Goal: Task Accomplishment & Management: Use online tool/utility

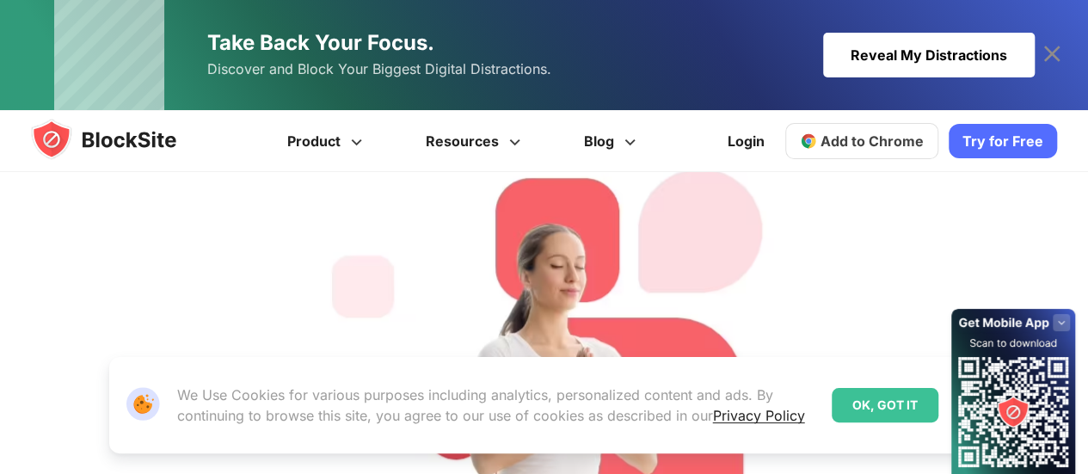
scroll to position [280, 0]
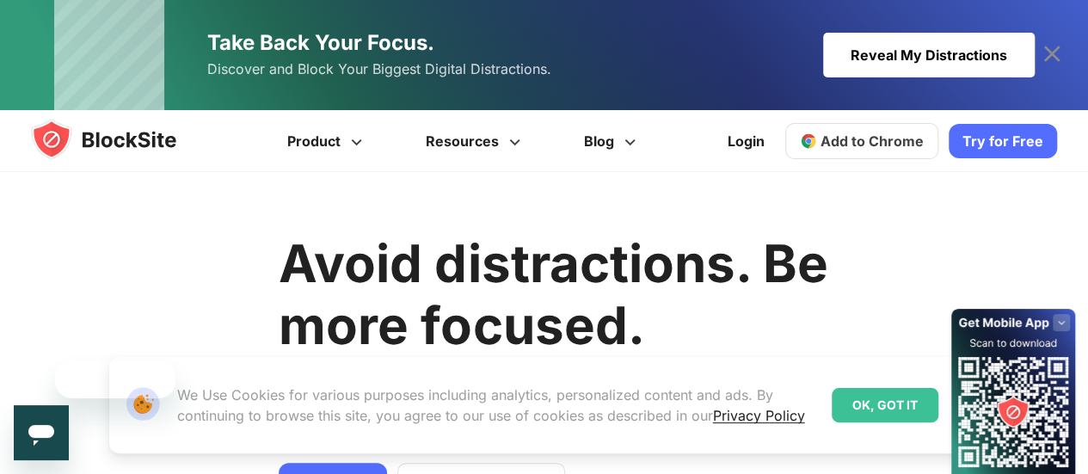
scroll to position [0, 0]
click at [998, 148] on link "Try for Free" at bounding box center [1003, 141] width 108 height 34
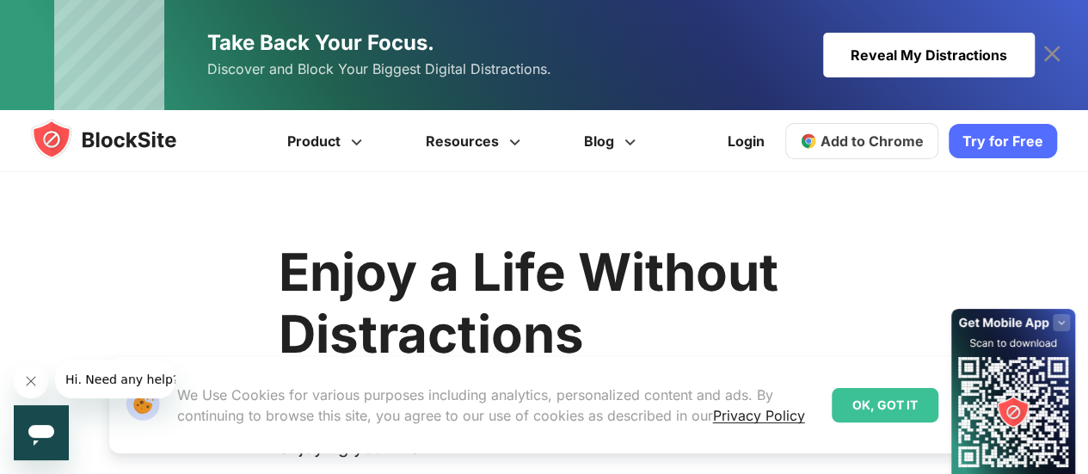
click at [962, 65] on div "Reveal My Distractions" at bounding box center [929, 55] width 212 height 45
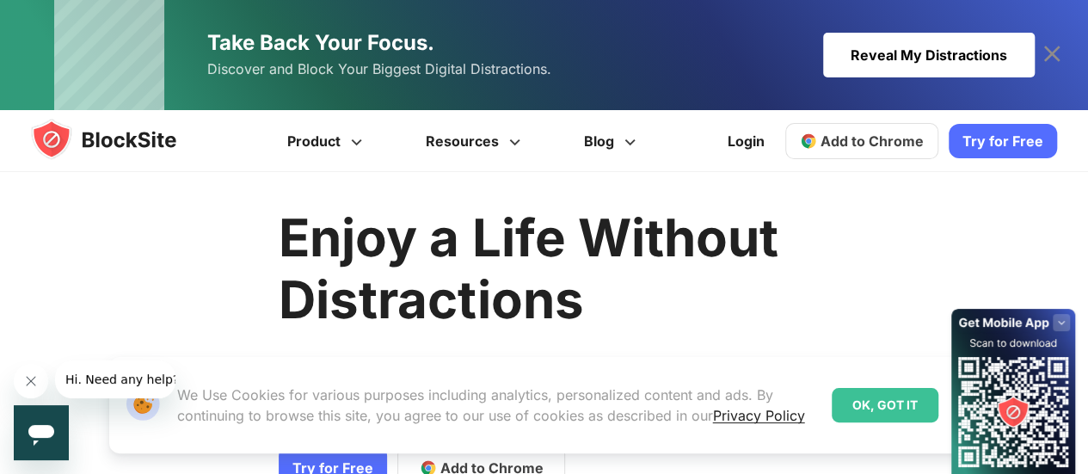
scroll to position [85, 0]
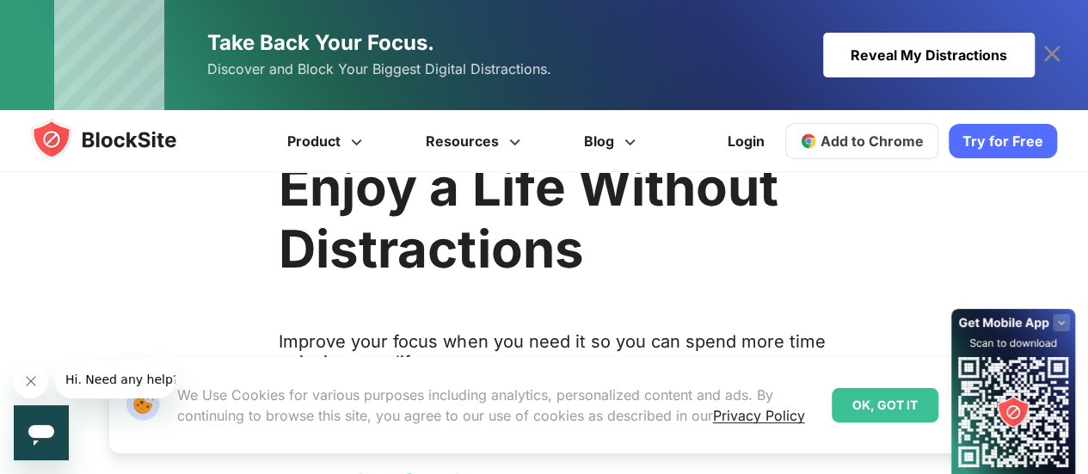
click at [887, 150] on link "Add to Chrome" at bounding box center [861, 141] width 153 height 36
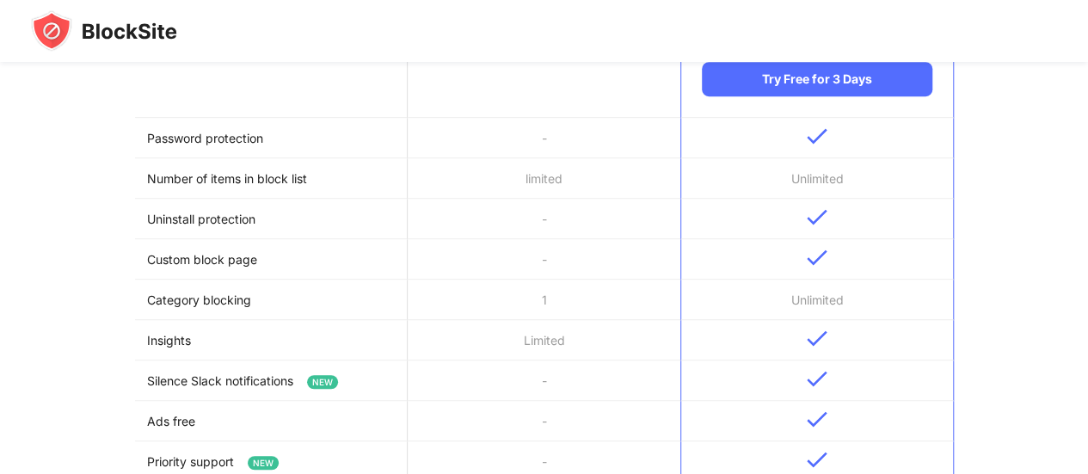
scroll to position [552, 0]
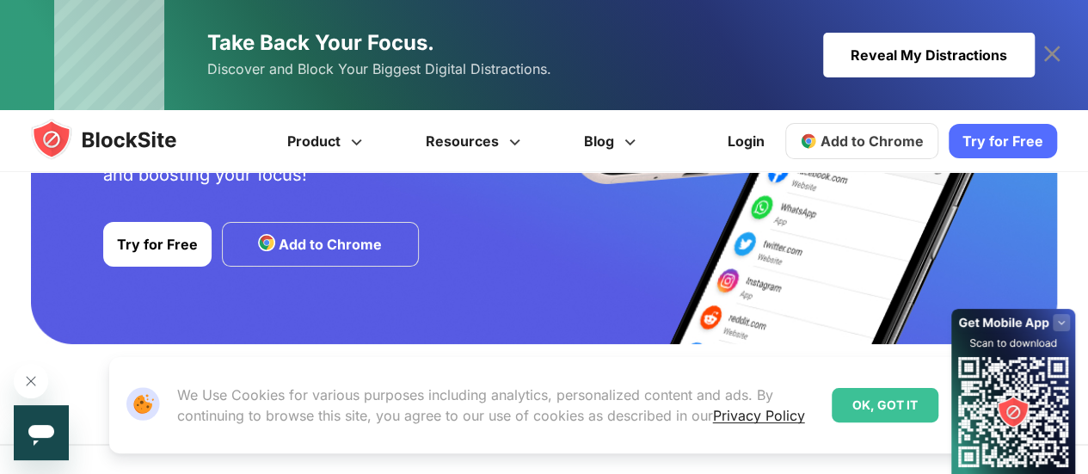
scroll to position [3696, 0]
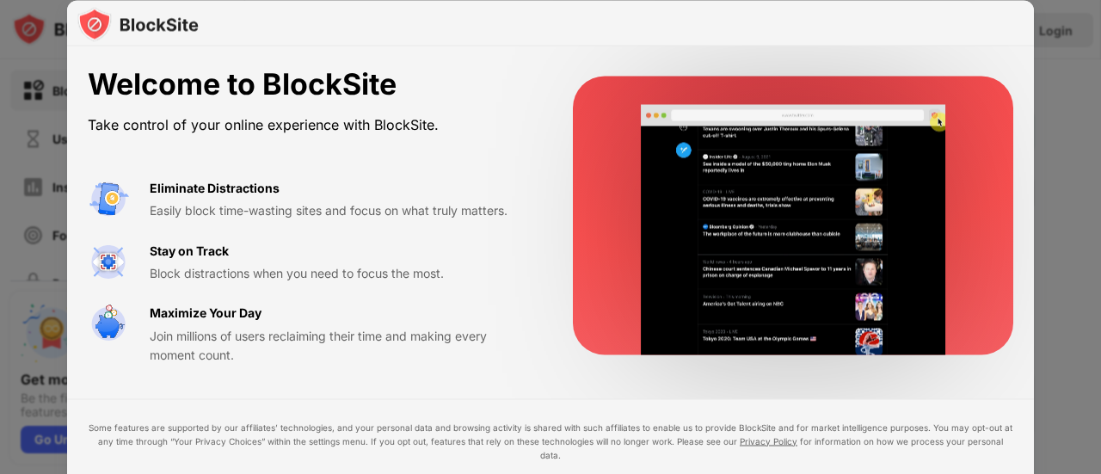
click at [1039, 109] on div at bounding box center [550, 237] width 1101 height 474
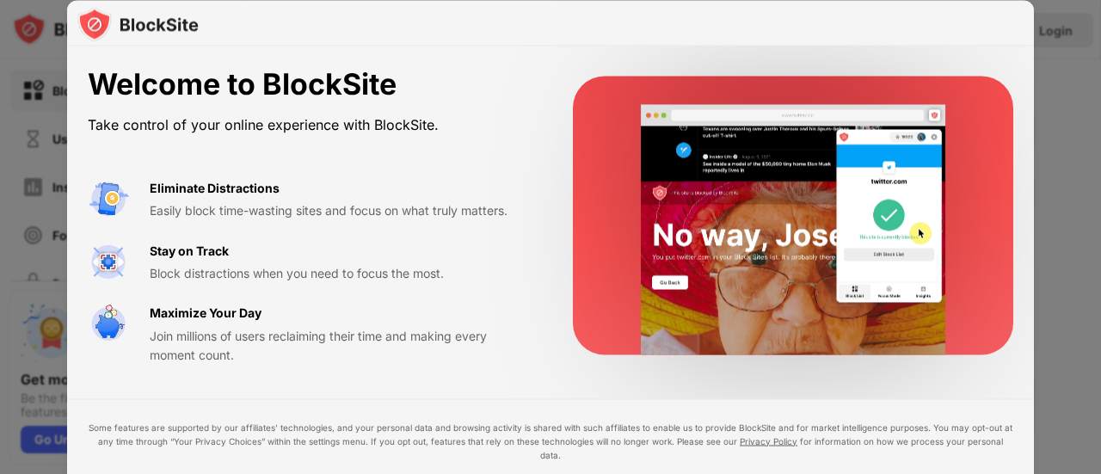
drag, startPoint x: 1100, startPoint y: 123, endPoint x: 988, endPoint y: 156, distance: 117.3
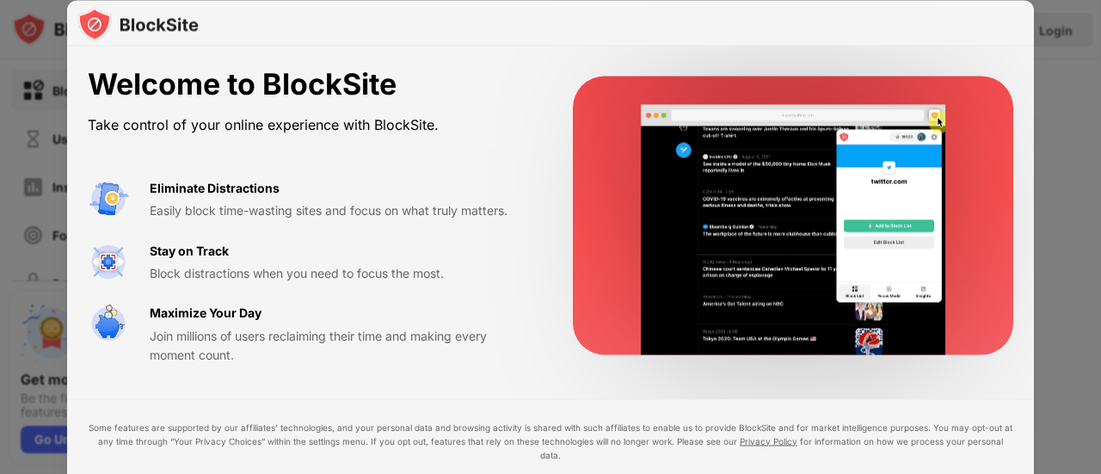
click at [1043, 149] on div at bounding box center [550, 237] width 1101 height 474
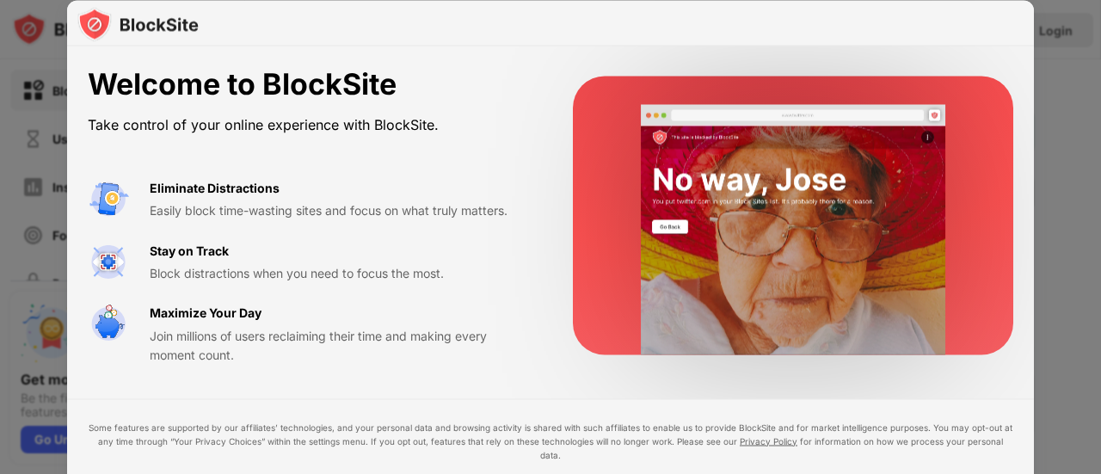
click at [1065, 155] on div at bounding box center [550, 237] width 1101 height 474
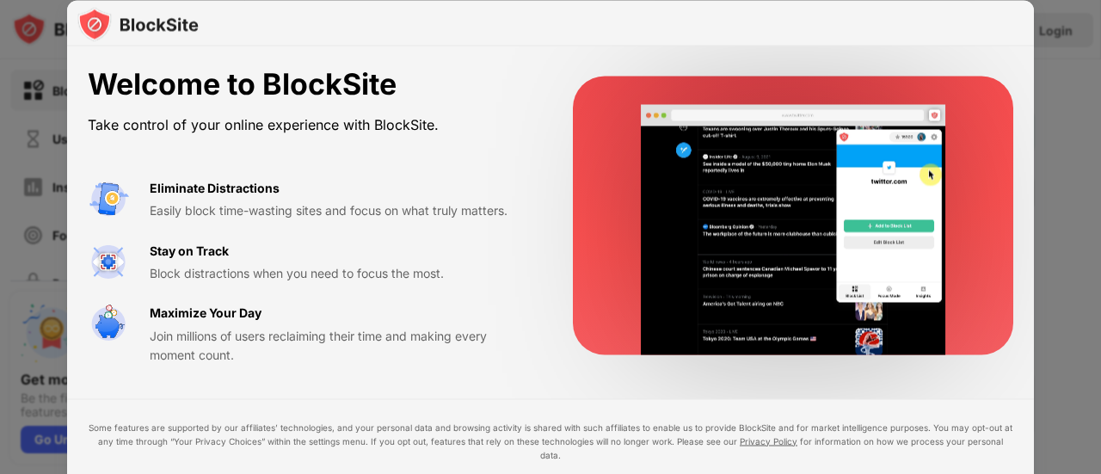
click at [1065, 155] on div at bounding box center [550, 237] width 1101 height 474
drag, startPoint x: 180, startPoint y: 340, endPoint x: 188, endPoint y: 329, distance: 12.9
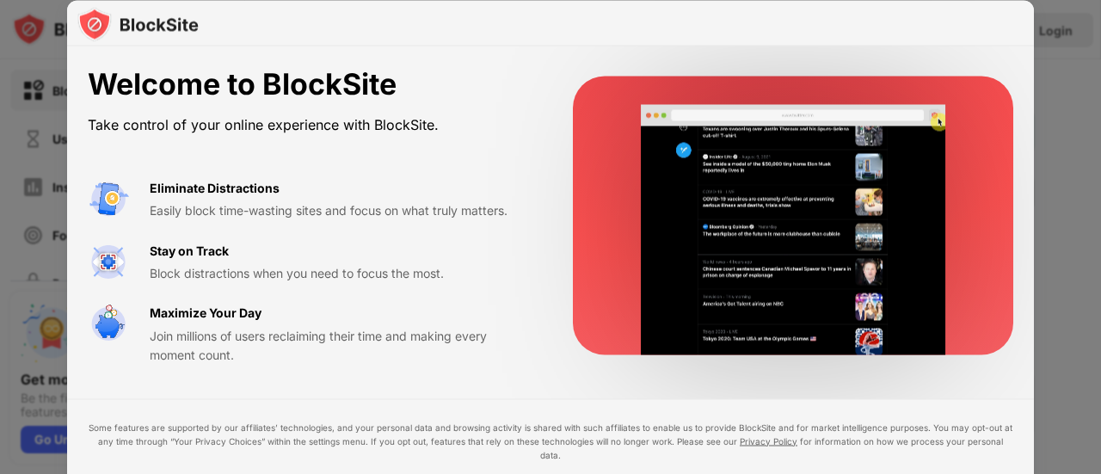
click at [180, 339] on div "Join millions of users reclaiming their time and making every moment count." at bounding box center [341, 345] width 382 height 39
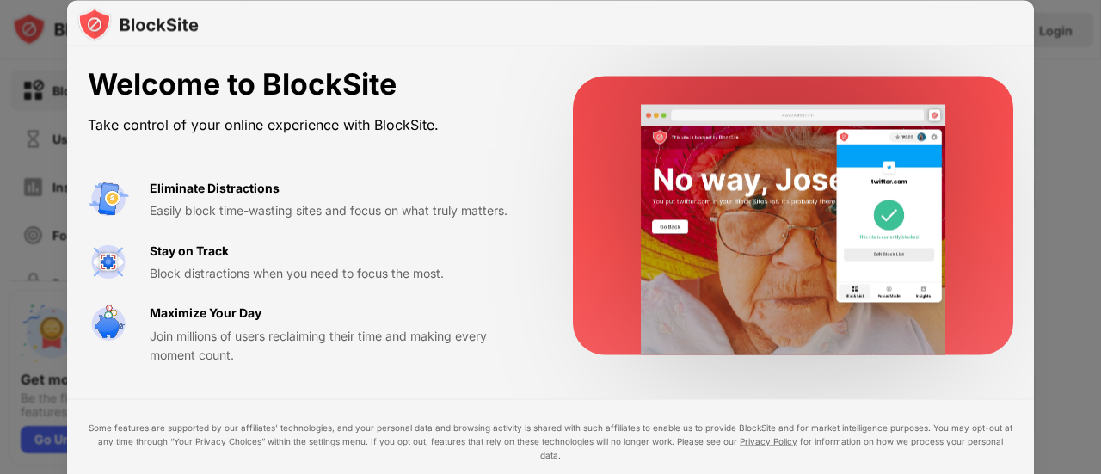
click at [1092, 267] on div at bounding box center [550, 237] width 1101 height 474
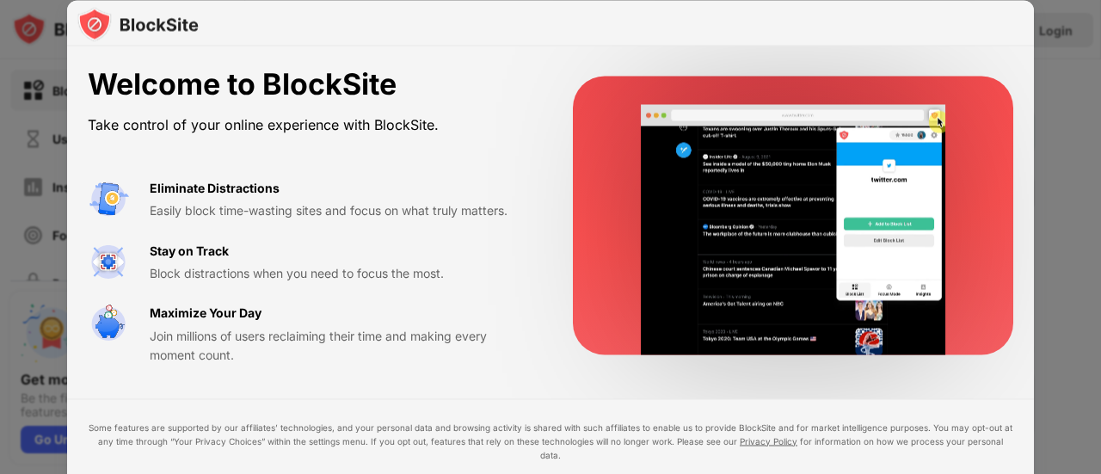
drag, startPoint x: 1092, startPoint y: 267, endPoint x: 1037, endPoint y: 183, distance: 100.0
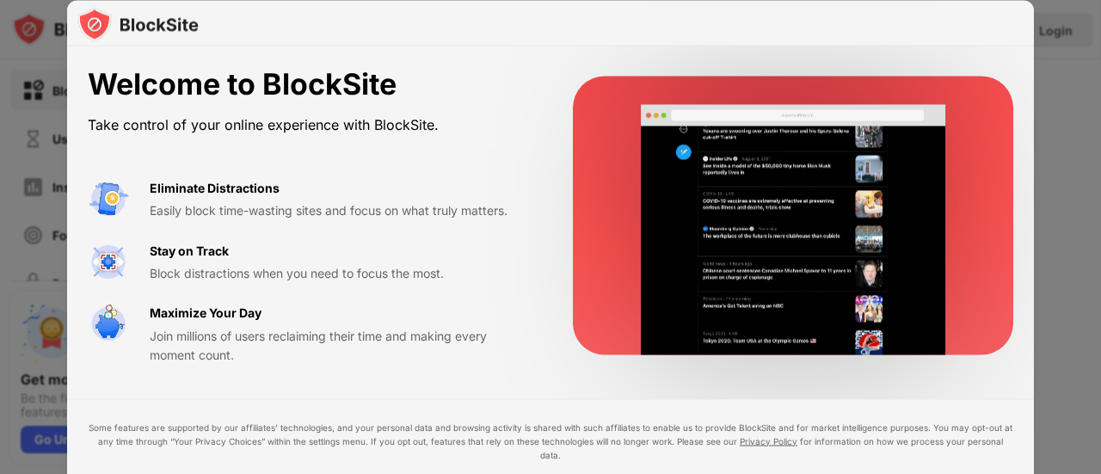
click at [1080, 252] on div at bounding box center [550, 237] width 1101 height 474
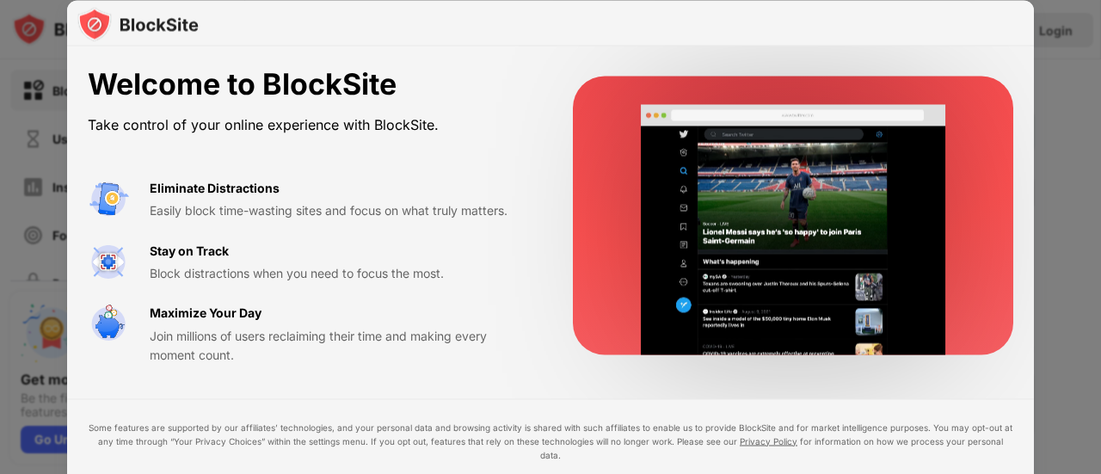
drag, startPoint x: 1037, startPoint y: 183, endPoint x: 1008, endPoint y: 147, distance: 46.5
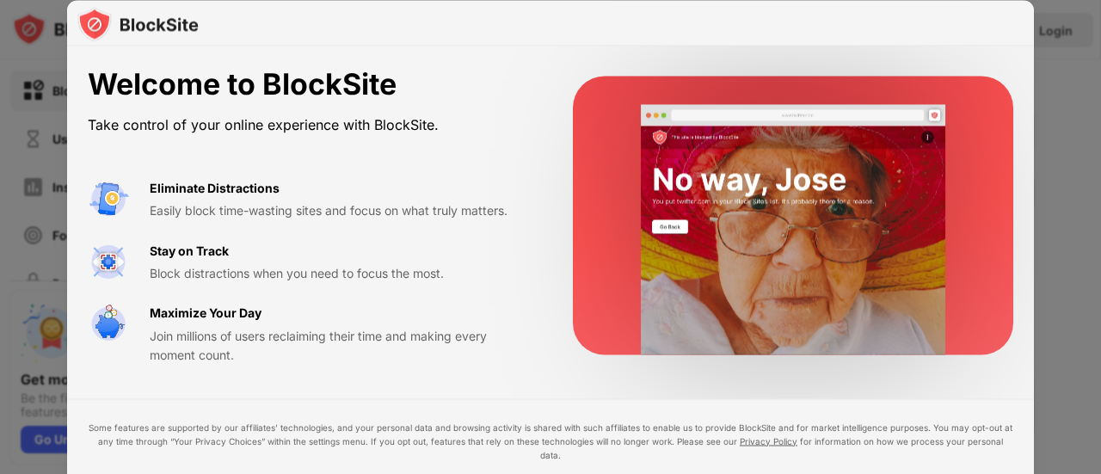
click at [1028, 473] on div "Welcome to BlockSite Take control of your online experience with BlockSite. Eli…" at bounding box center [550, 474] width 1101 height 0
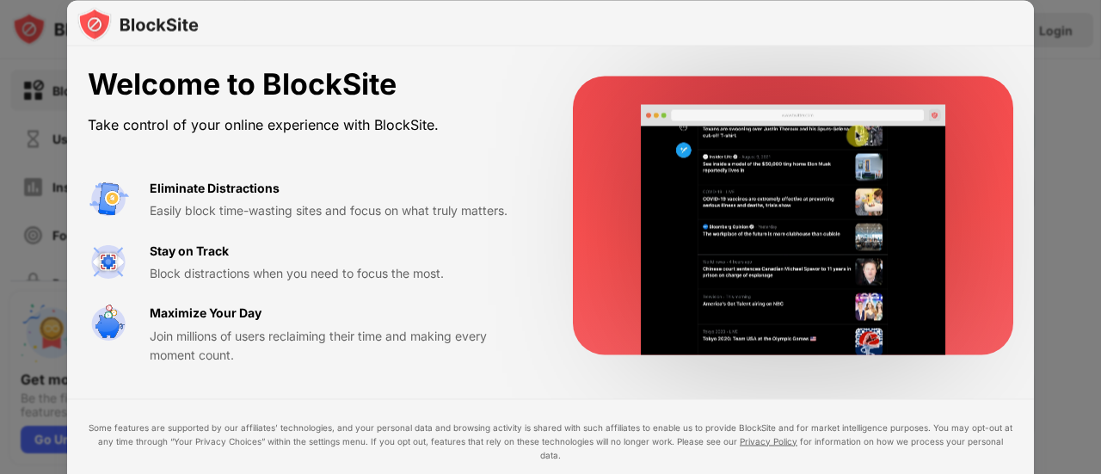
click at [999, 144] on div at bounding box center [793, 216] width 440 height 279
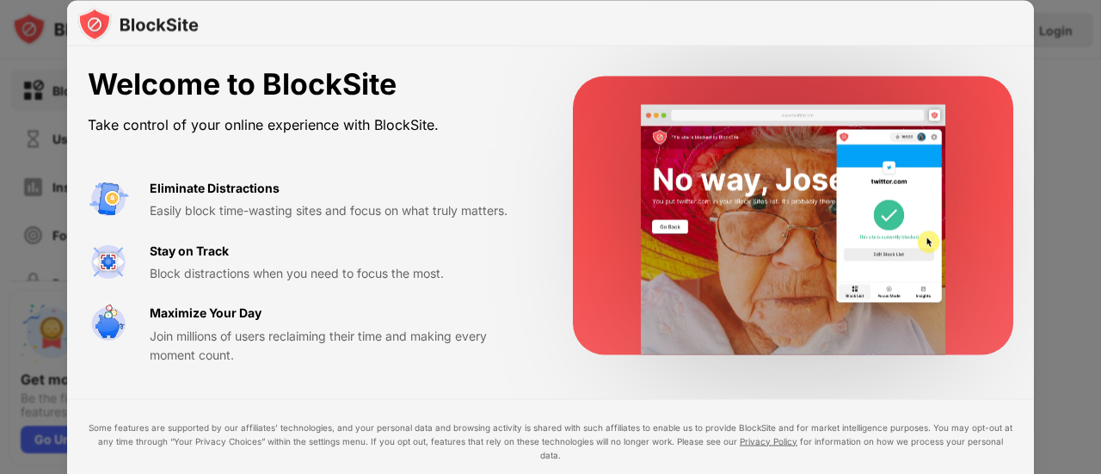
click at [993, 142] on div at bounding box center [793, 216] width 440 height 279
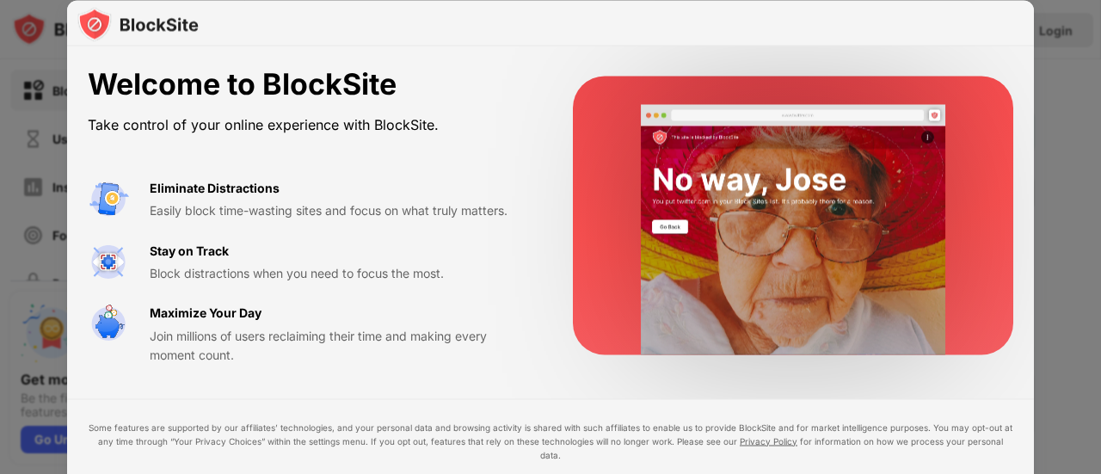
click at [938, 146] on video at bounding box center [794, 230] width 352 height 250
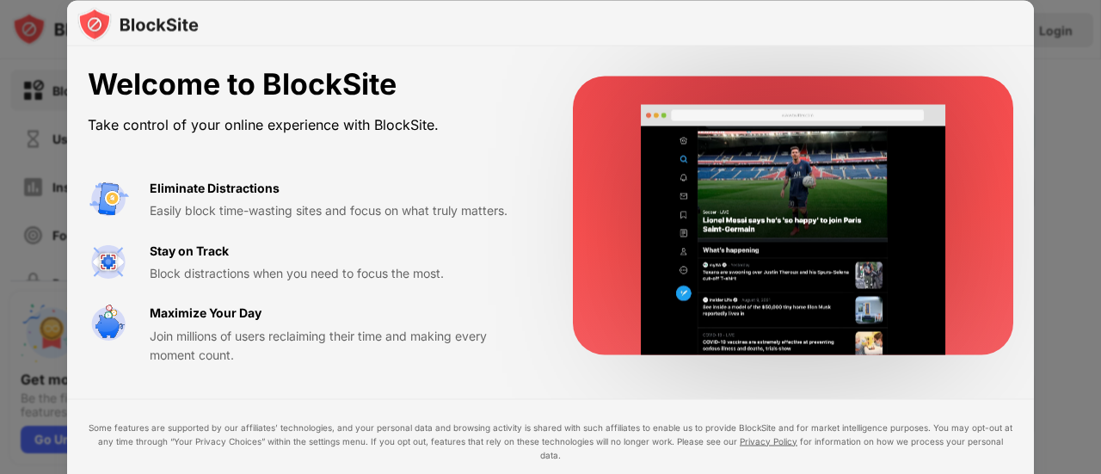
click at [938, 146] on video at bounding box center [794, 230] width 352 height 250
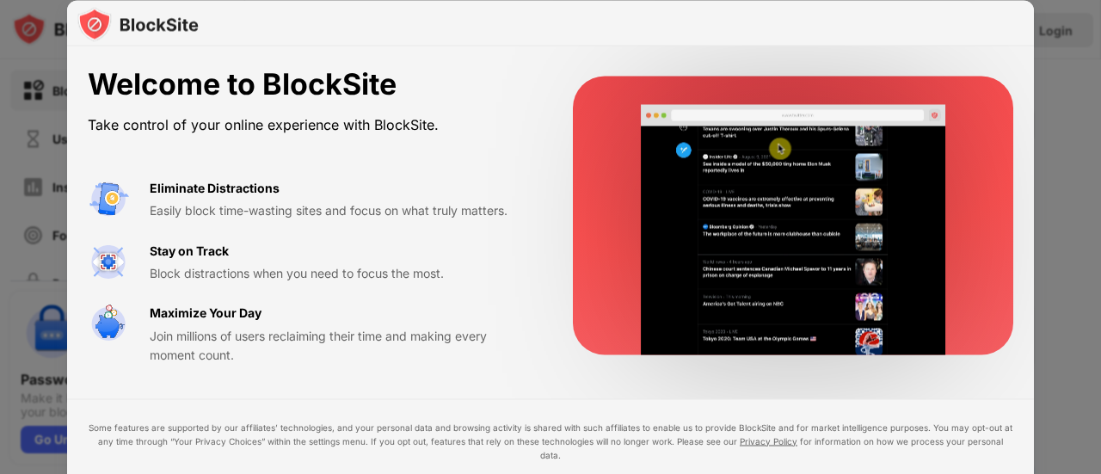
click at [503, 214] on div "Easily block time-wasting sites and focus on what truly matters." at bounding box center [341, 210] width 382 height 19
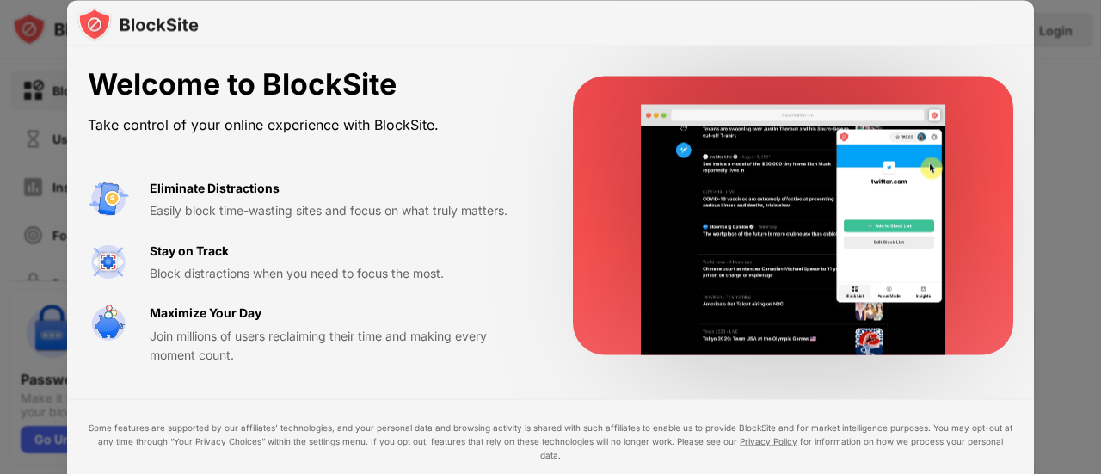
click at [1097, 198] on div at bounding box center [550, 237] width 1101 height 474
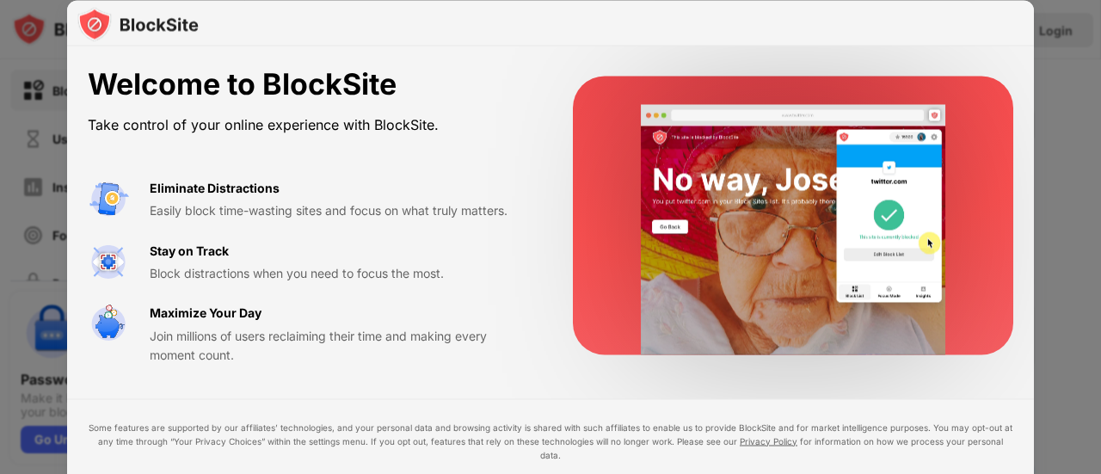
drag, startPoint x: 698, startPoint y: 340, endPoint x: 625, endPoint y: 388, distance: 88.3
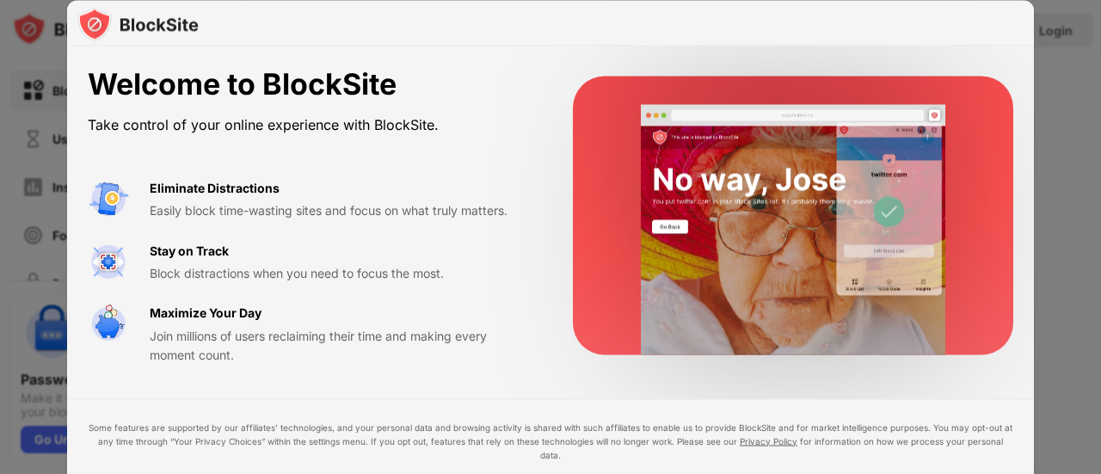
click at [638, 473] on div "Welcome to BlockSite Take control of your online experience with BlockSite. Eli…" at bounding box center [550, 474] width 1101 height 0
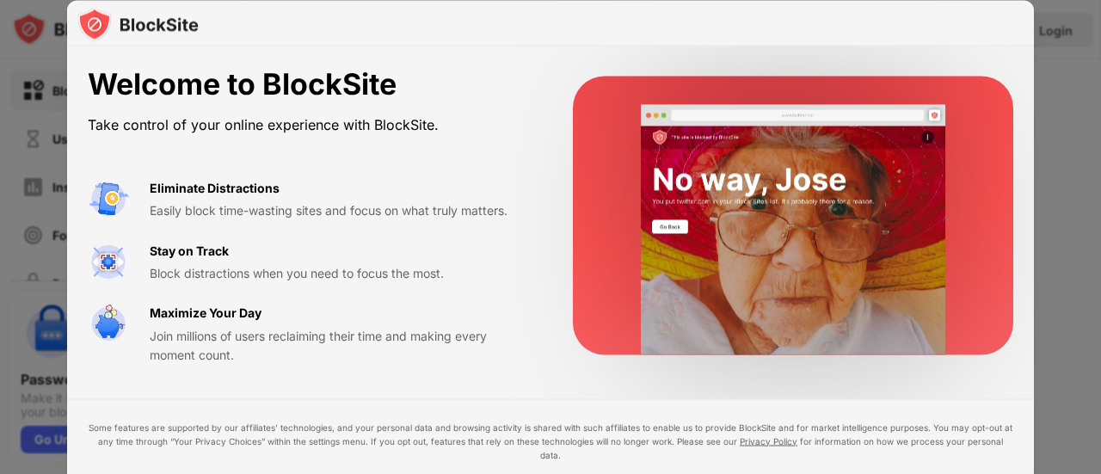
drag, startPoint x: 574, startPoint y: 422, endPoint x: 594, endPoint y: 263, distance: 160.4
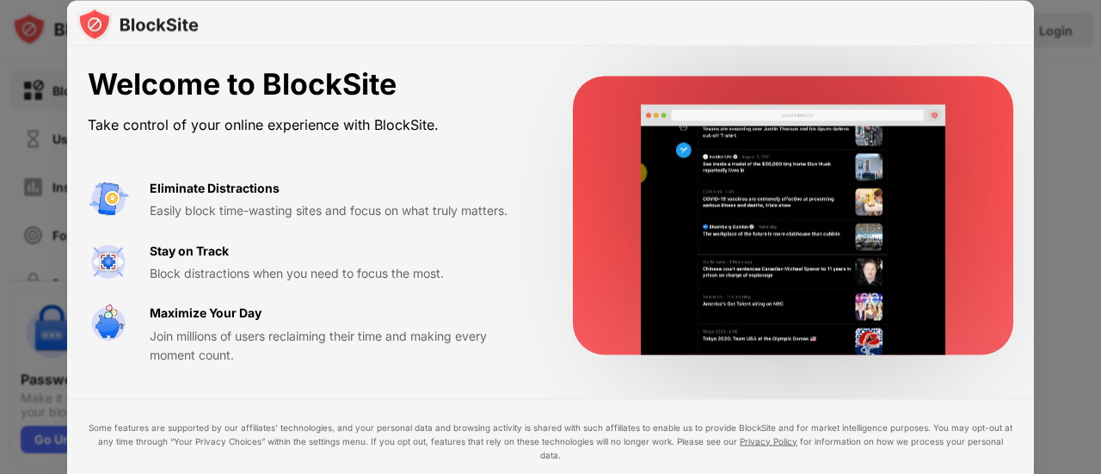
click at [594, 263] on div "Welcome to BlockSite Take control of your online experience with BlockSite. Eli…" at bounding box center [550, 298] width 967 height 504
drag, startPoint x: 413, startPoint y: 269, endPoint x: 637, endPoint y: 449, distance: 287.0
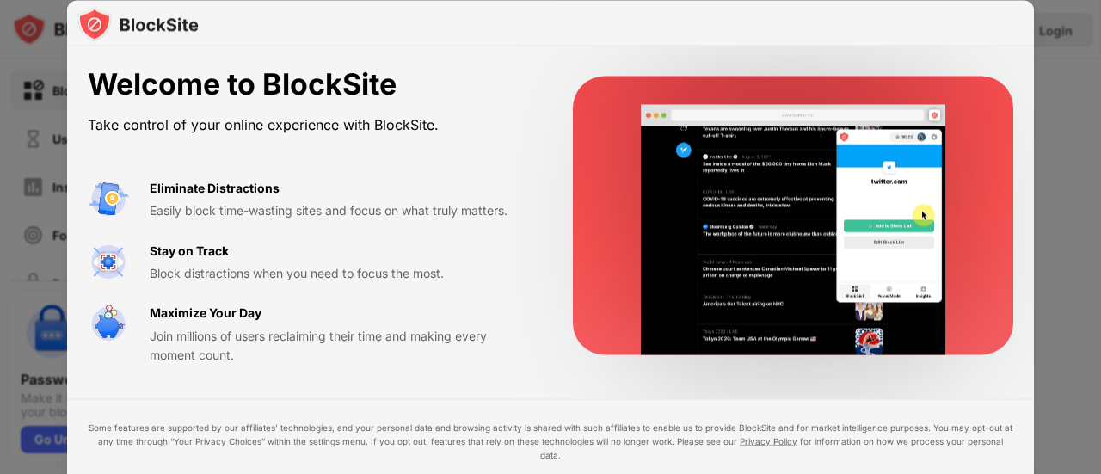
click at [637, 449] on div "Welcome to BlockSite Take control of your online experience with BlockSite. Eli…" at bounding box center [550, 298] width 967 height 504
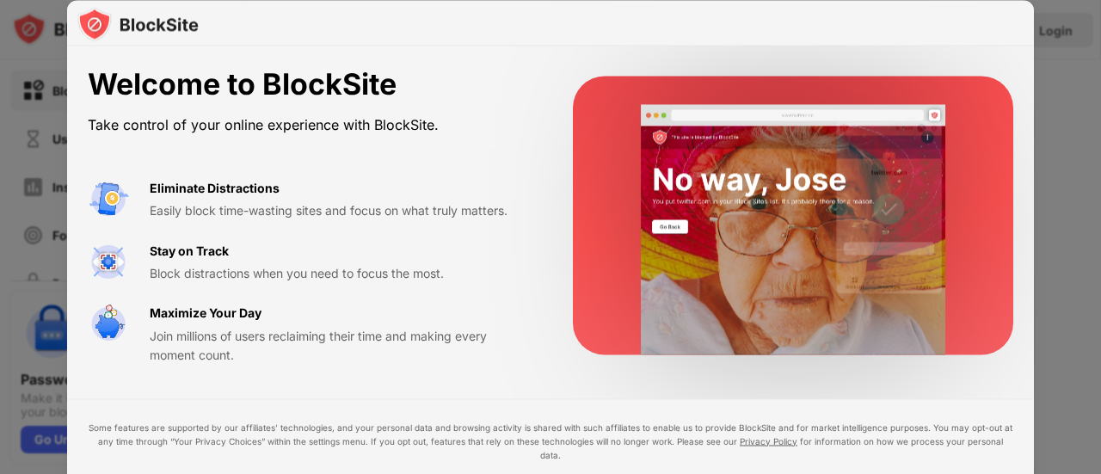
drag, startPoint x: 0, startPoint y: 212, endPoint x: 98, endPoint y: 132, distance: 127.1
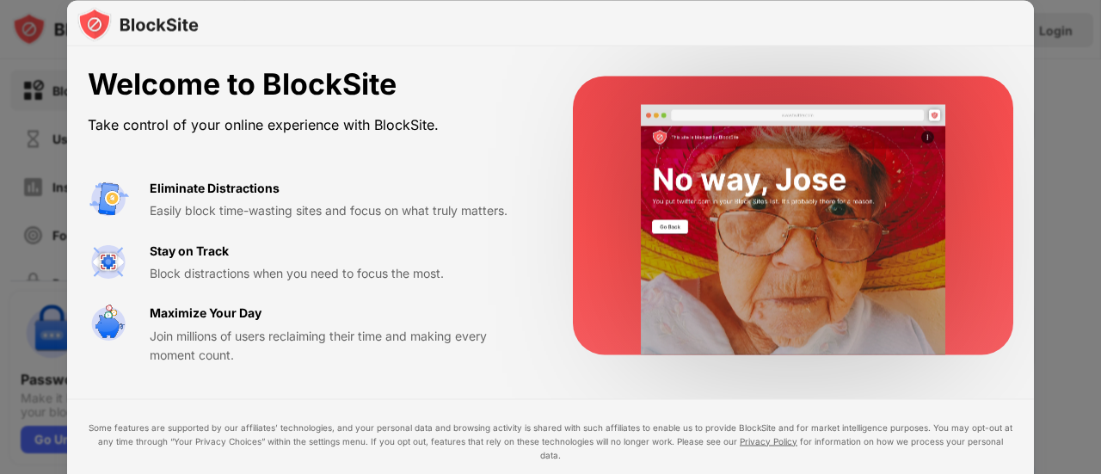
click at [0, 212] on div at bounding box center [550, 237] width 1101 height 474
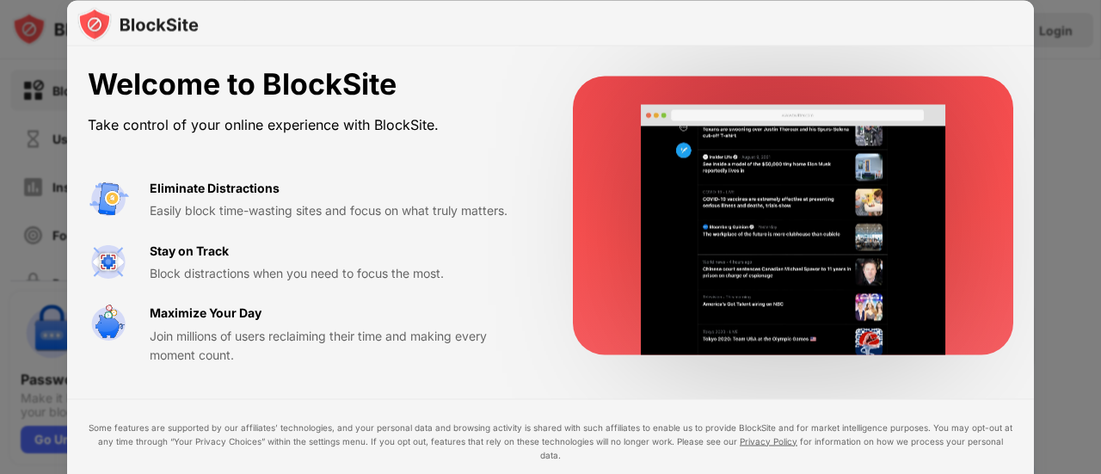
drag, startPoint x: 98, startPoint y: 132, endPoint x: 1015, endPoint y: 87, distance: 918.1
click at [638, 473] on div "Welcome to BlockSite Take control of your online experience with BlockSite. Eli…" at bounding box center [550, 474] width 1101 height 0
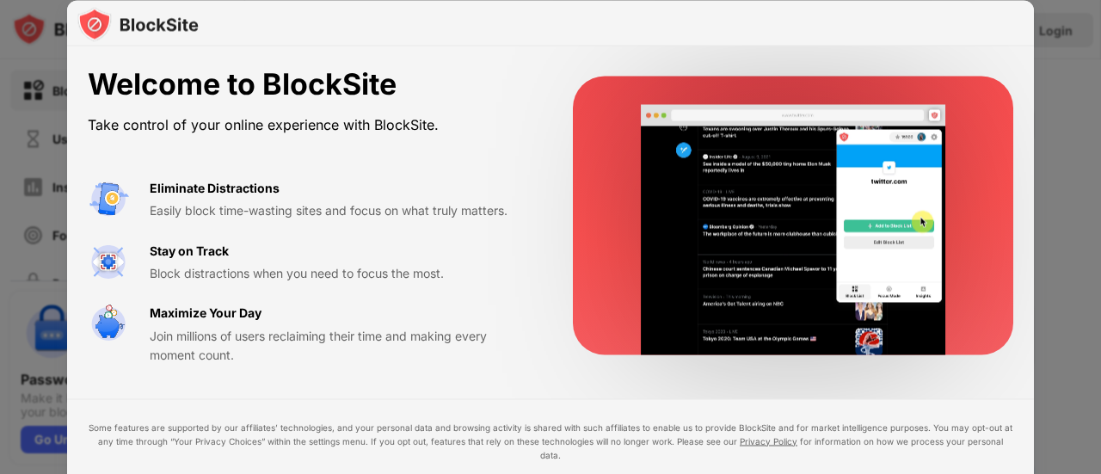
drag, startPoint x: 258, startPoint y: 238, endPoint x: 265, endPoint y: 221, distance: 18.5
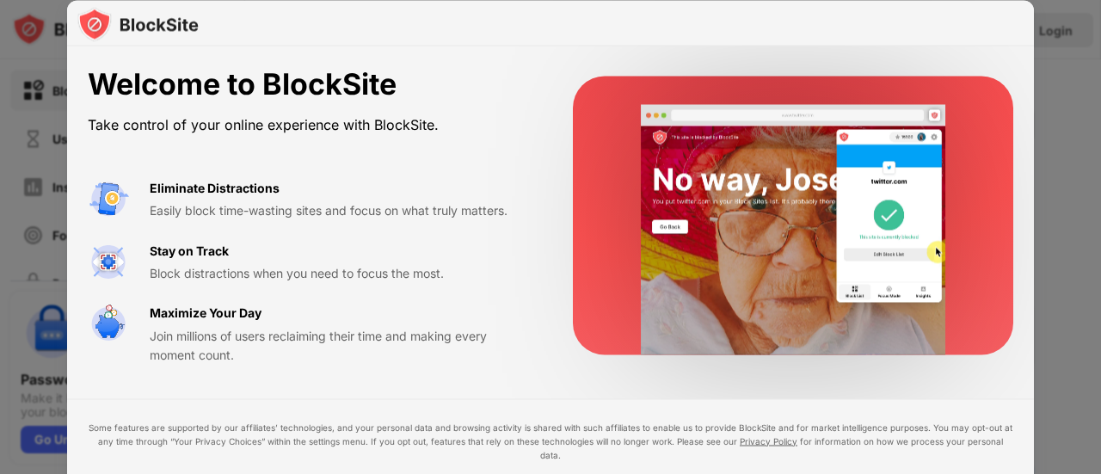
click at [265, 231] on div "Eliminate Distractions Easily block time-wasting sites and focus on what truly …" at bounding box center [310, 271] width 444 height 187
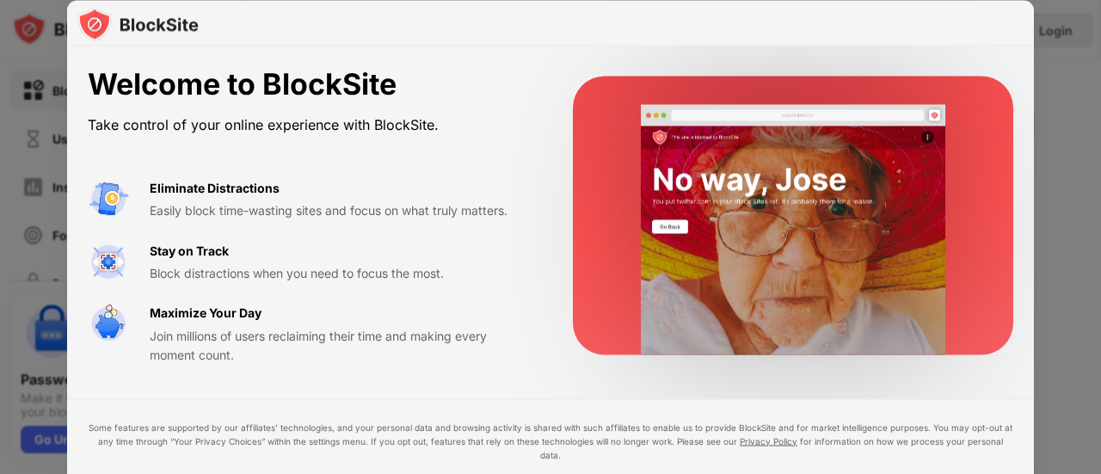
click at [266, 213] on div "Easily block time-wasting sites and focus on what truly matters." at bounding box center [341, 210] width 382 height 19
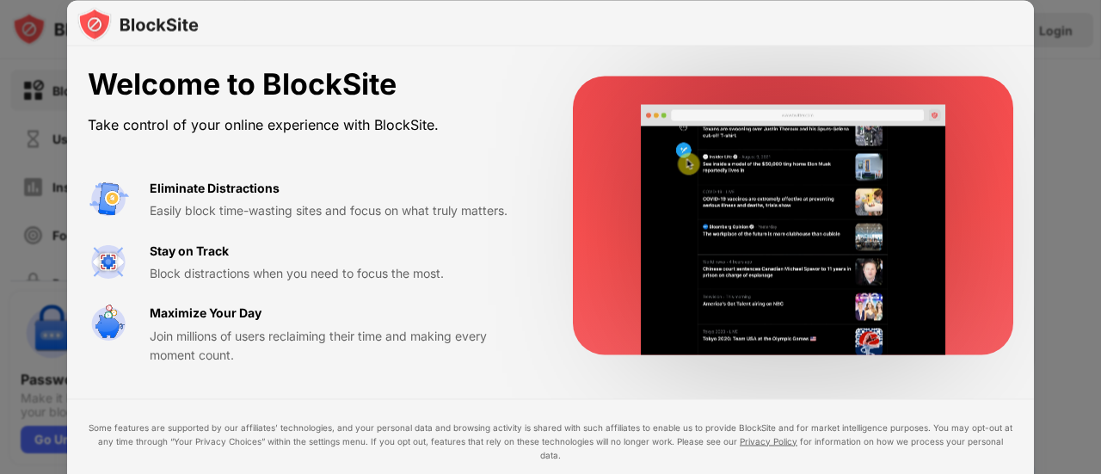
click at [267, 210] on div "Easily block time-wasting sites and focus on what truly matters." at bounding box center [341, 210] width 382 height 19
drag, startPoint x: 267, startPoint y: 208, endPoint x: 240, endPoint y: 289, distance: 85.1
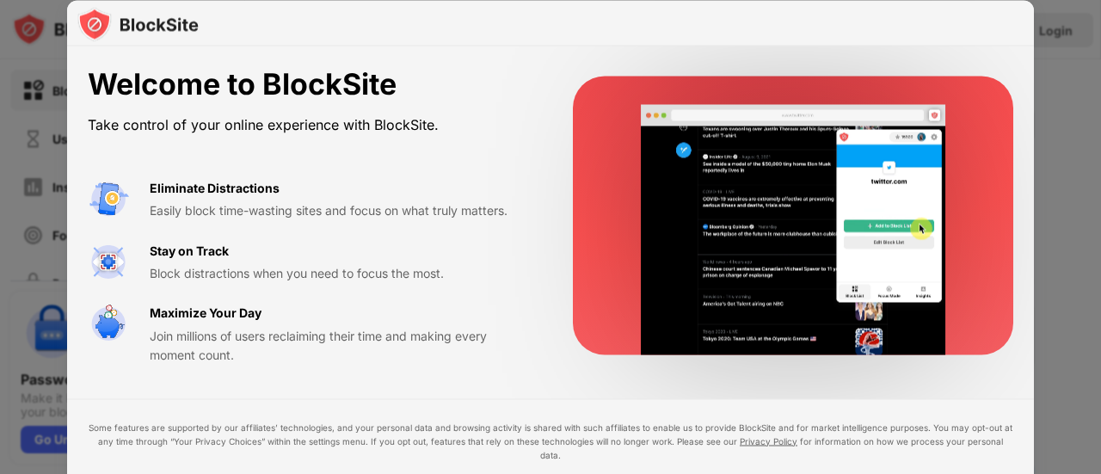
click at [265, 243] on div "Eliminate Distractions Easily block time-wasting sites and focus on what truly …" at bounding box center [310, 271] width 444 height 187
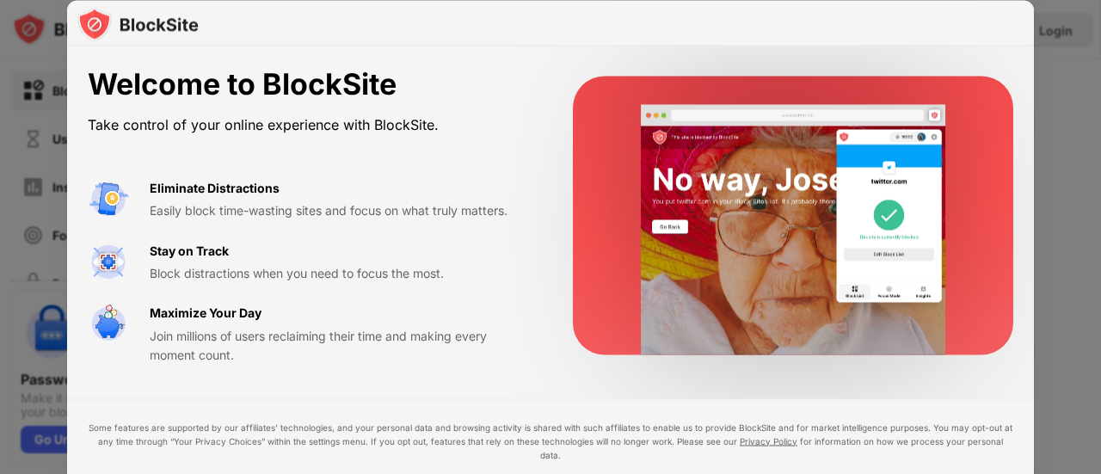
click at [235, 292] on div "Eliminate Distractions Easily block time-wasting sites and focus on what truly …" at bounding box center [310, 271] width 444 height 187
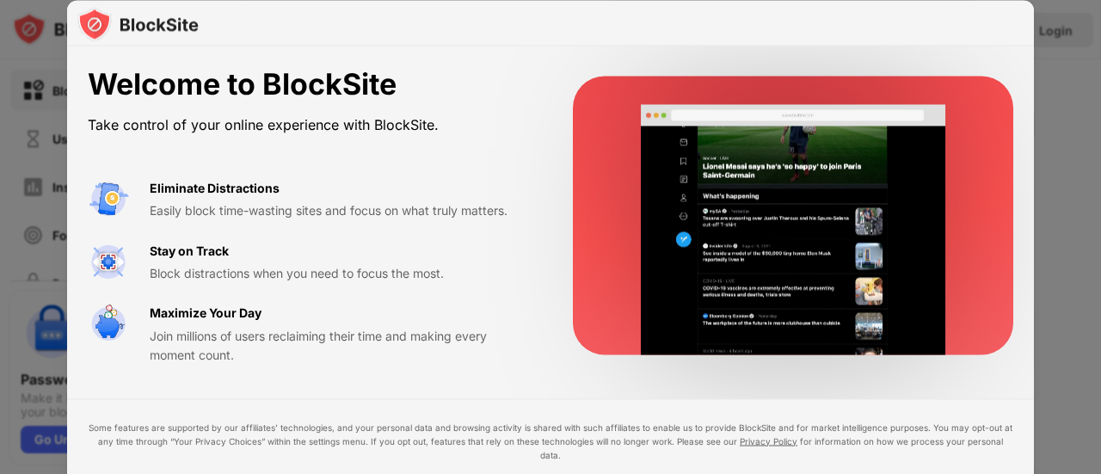
click at [235, 292] on div "Eliminate Distractions Easily block time-wasting sites and focus on what truly …" at bounding box center [310, 271] width 444 height 187
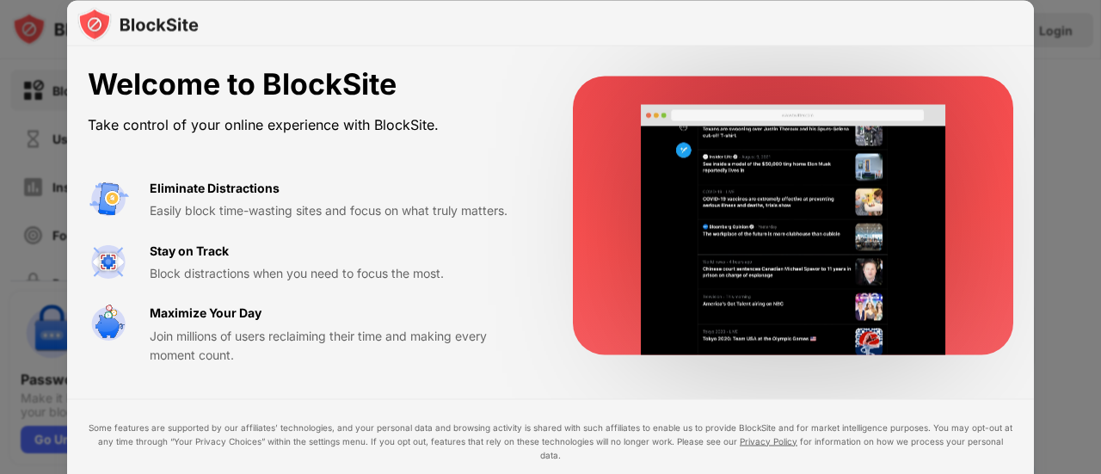
click at [235, 292] on div "Eliminate Distractions Easily block time-wasting sites and focus on what truly …" at bounding box center [310, 271] width 444 height 187
drag, startPoint x: 235, startPoint y: 292, endPoint x: 217, endPoint y: 311, distance: 25.5
click at [225, 302] on div "Eliminate Distractions Easily block time-wasting sites and focus on what truly …" at bounding box center [310, 271] width 444 height 187
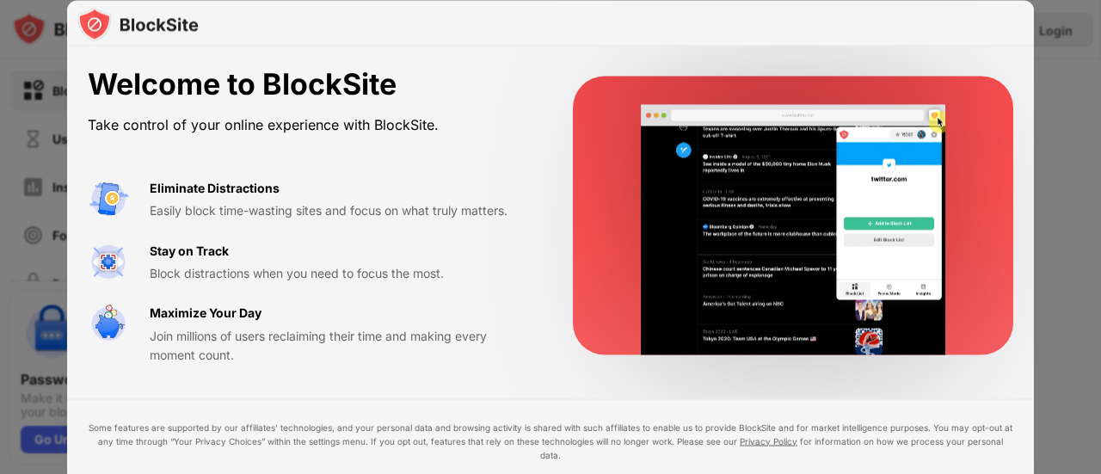
click at [210, 321] on div "Maximize Your Day" at bounding box center [206, 313] width 112 height 19
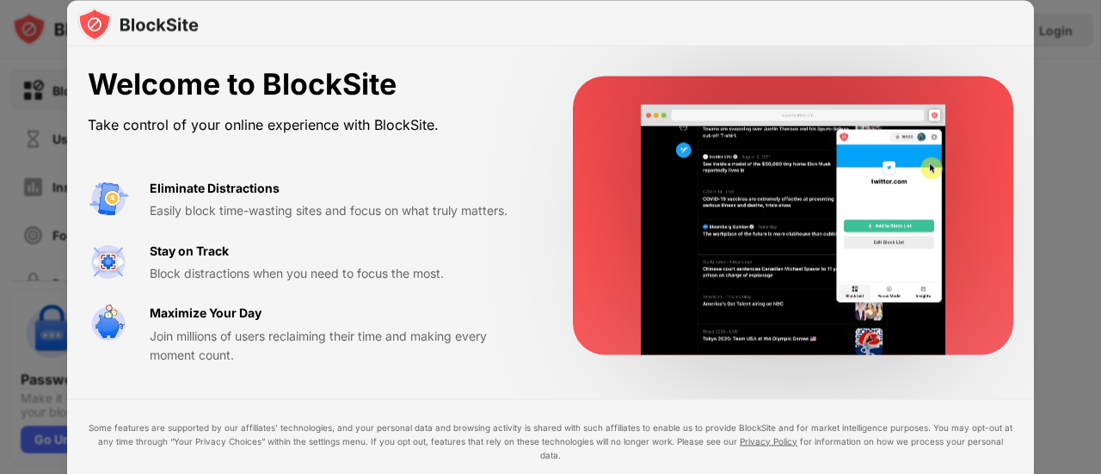
click at [372, 444] on div "Some features are supported by our affiliates’ technologies, and your personal …" at bounding box center [551, 440] width 926 height 41
drag, startPoint x: 656, startPoint y: 459, endPoint x: 684, endPoint y: 470, distance: 29.4
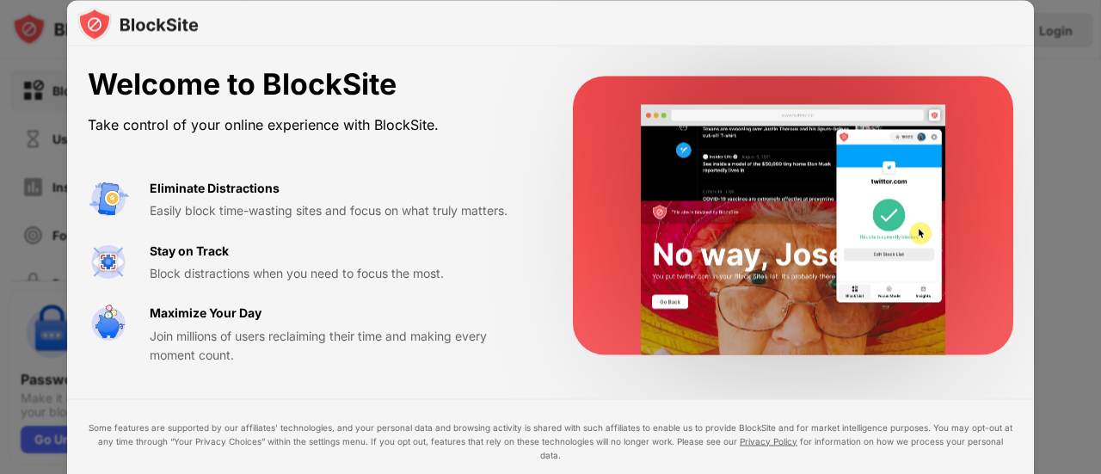
click at [675, 467] on div "Some features are supported by our affiliates’ technologies, and your personal …" at bounding box center [551, 475] width 926 height 110
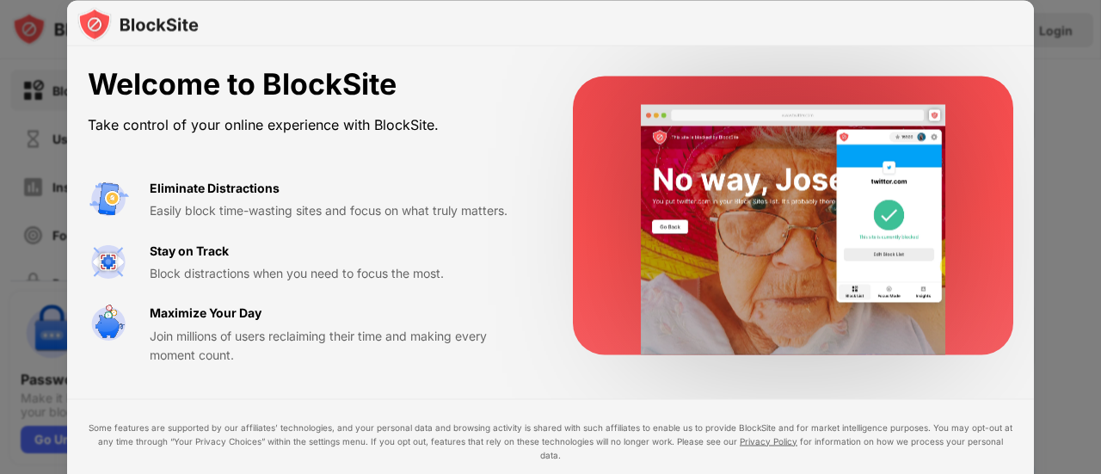
click at [0, 161] on div at bounding box center [550, 237] width 1101 height 474
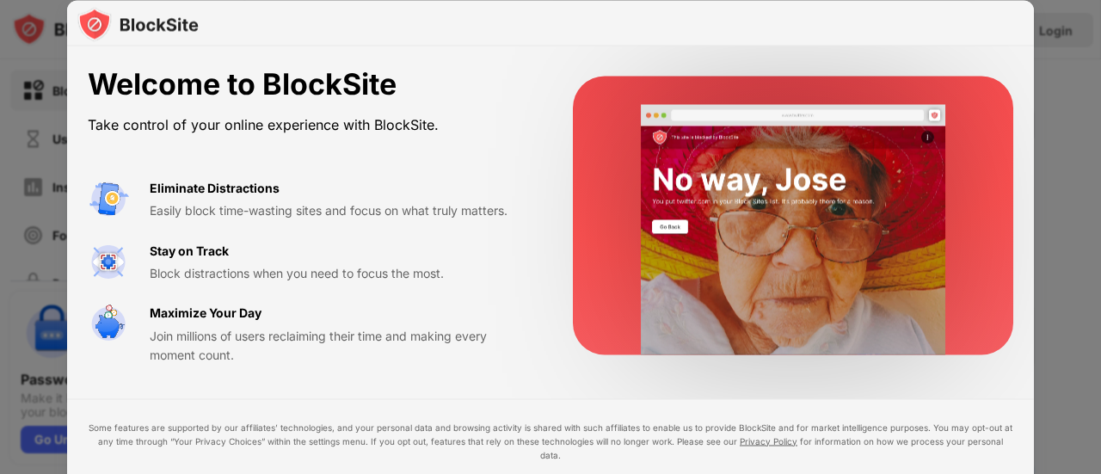
click at [1019, 5] on div at bounding box center [550, 23] width 967 height 46
drag, startPoint x: 1072, startPoint y: 0, endPoint x: 700, endPoint y: 58, distance: 376.1
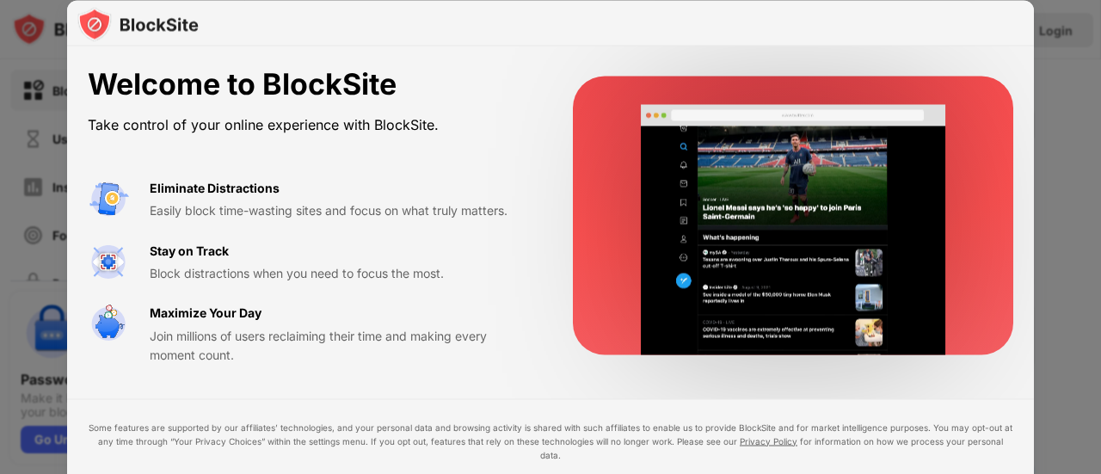
click at [650, 62] on div "Welcome to BlockSite Take control of your online experience with BlockSite. Eli…" at bounding box center [550, 215] width 967 height 339
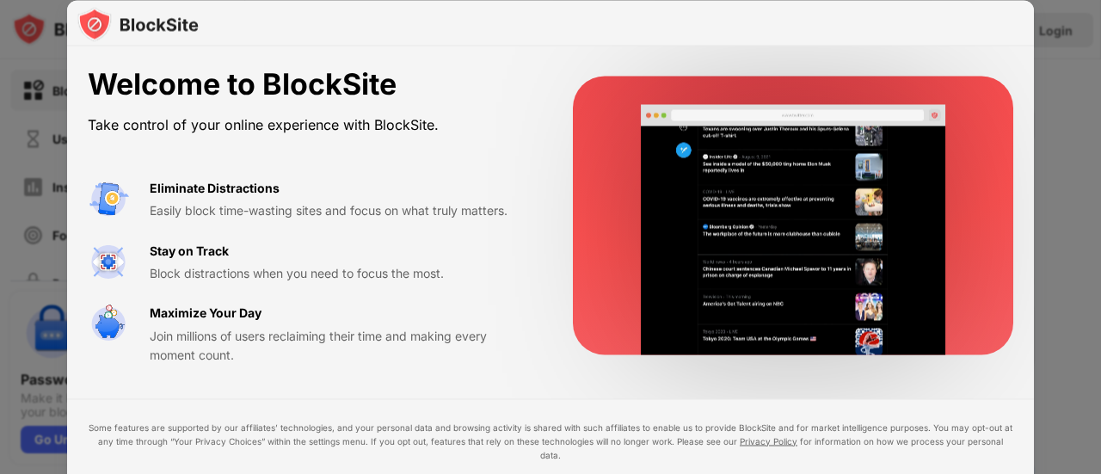
drag, startPoint x: 1099, startPoint y: 59, endPoint x: 1097, endPoint y: 69, distance: 9.8
click at [1098, 67] on div at bounding box center [550, 237] width 1101 height 474
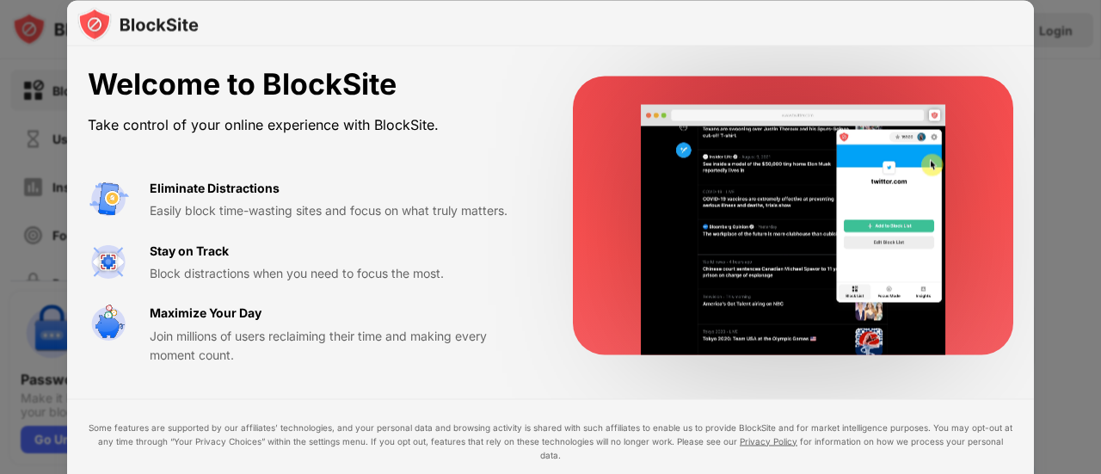
click at [752, 300] on video at bounding box center [794, 230] width 352 height 250
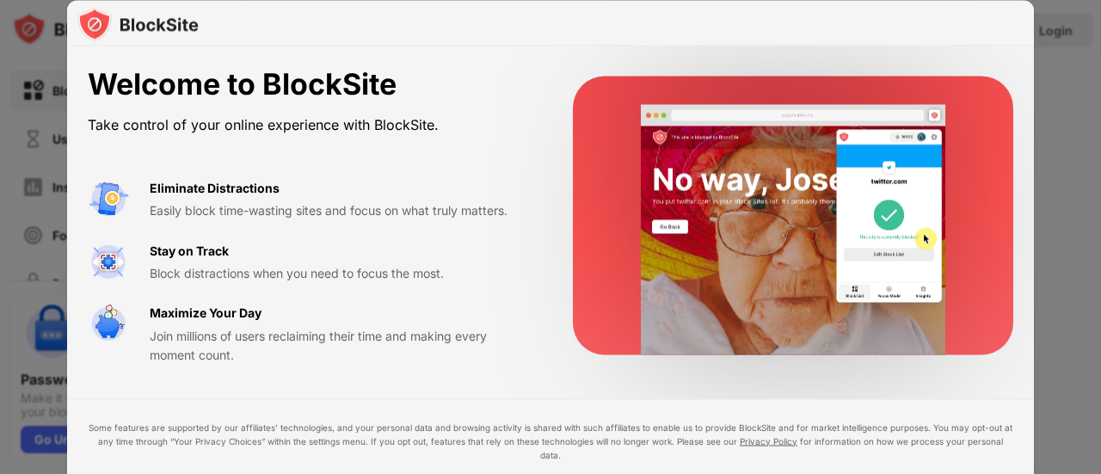
click at [752, 300] on video at bounding box center [794, 230] width 352 height 250
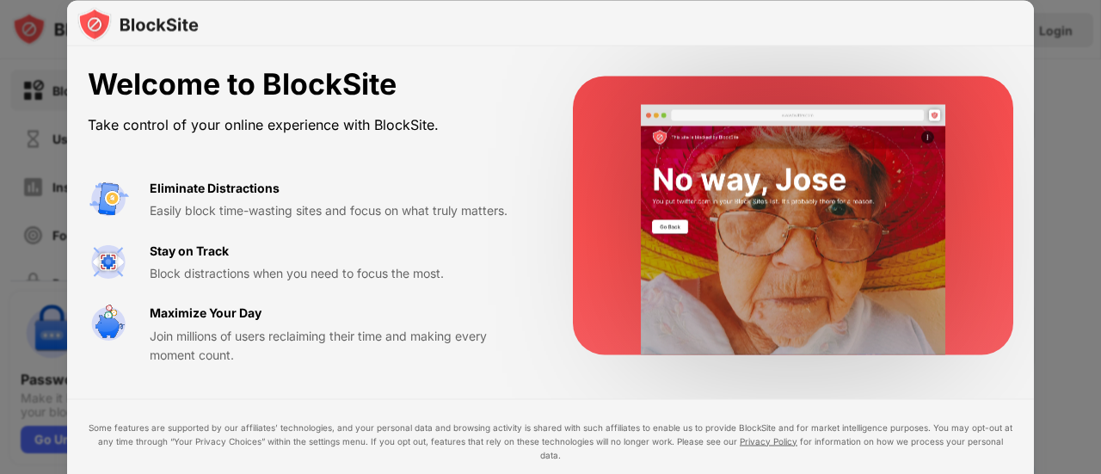
click at [752, 300] on video at bounding box center [794, 230] width 352 height 250
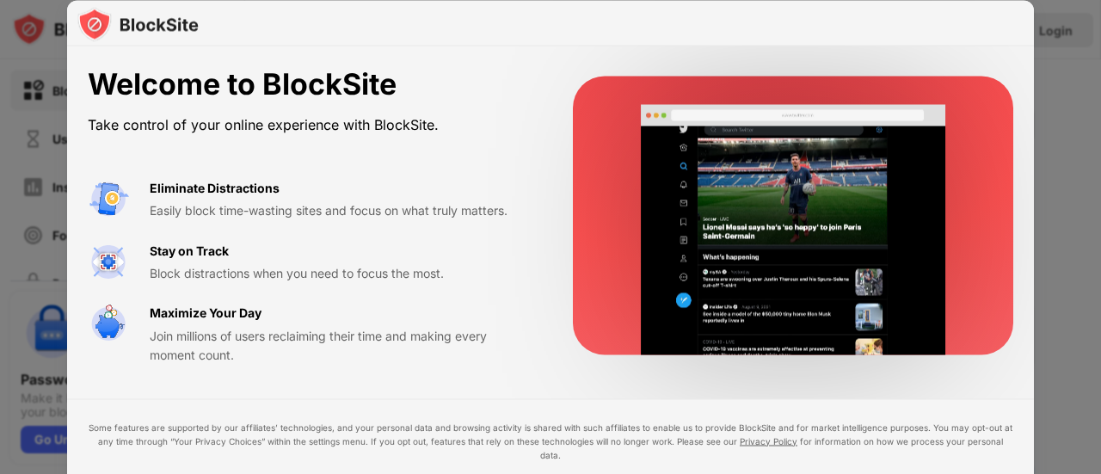
drag, startPoint x: 1096, startPoint y: 105, endPoint x: 766, endPoint y: -49, distance: 363.7
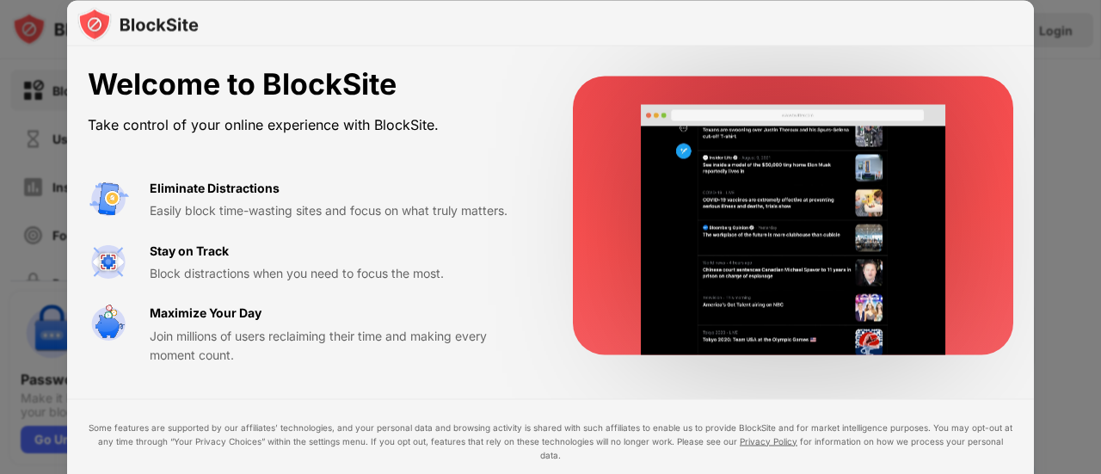
click at [766, 0] on html "Block Sites Usage Limit Insights Focus Mode Password Protection Custom Block Pa…" at bounding box center [550, 237] width 1101 height 474
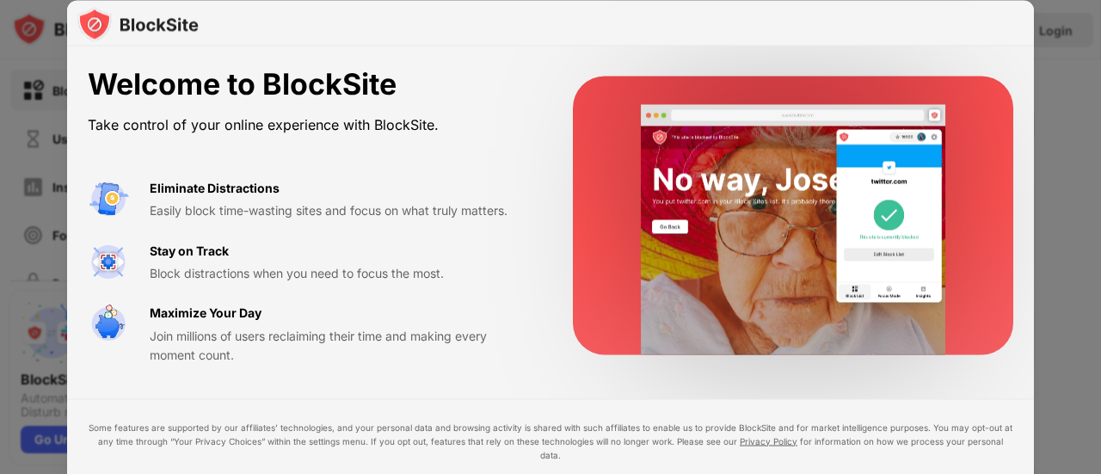
drag, startPoint x: 915, startPoint y: 240, endPoint x: 920, endPoint y: 184, distance: 56.2
click at [918, 195] on video at bounding box center [794, 230] width 352 height 250
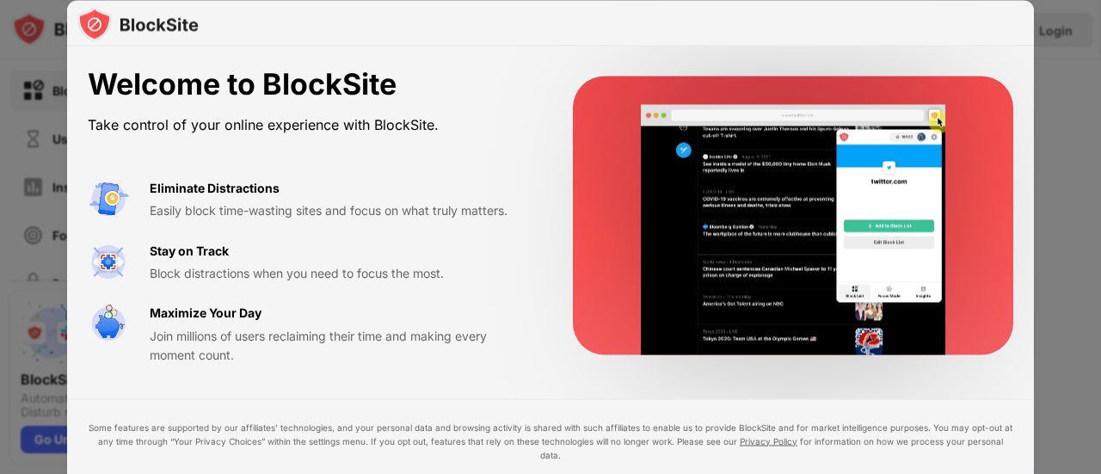
drag, startPoint x: 932, startPoint y: 133, endPoint x: 931, endPoint y: 115, distance: 18.1
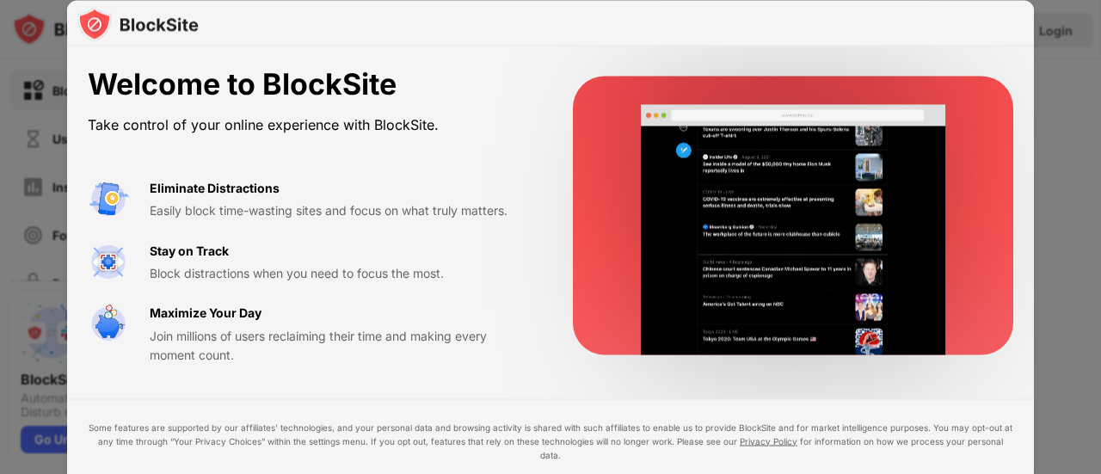
click at [931, 118] on video at bounding box center [794, 230] width 352 height 250
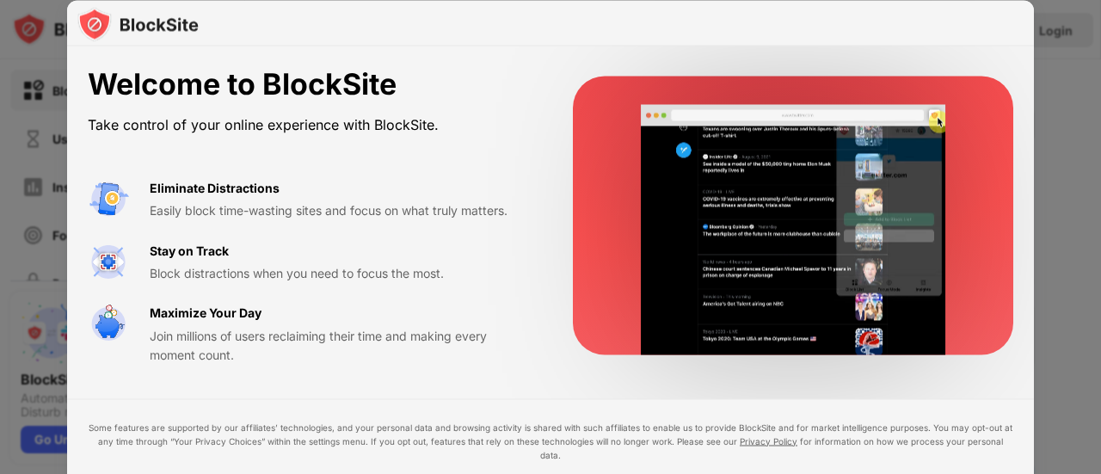
click at [893, 121] on video at bounding box center [794, 230] width 352 height 250
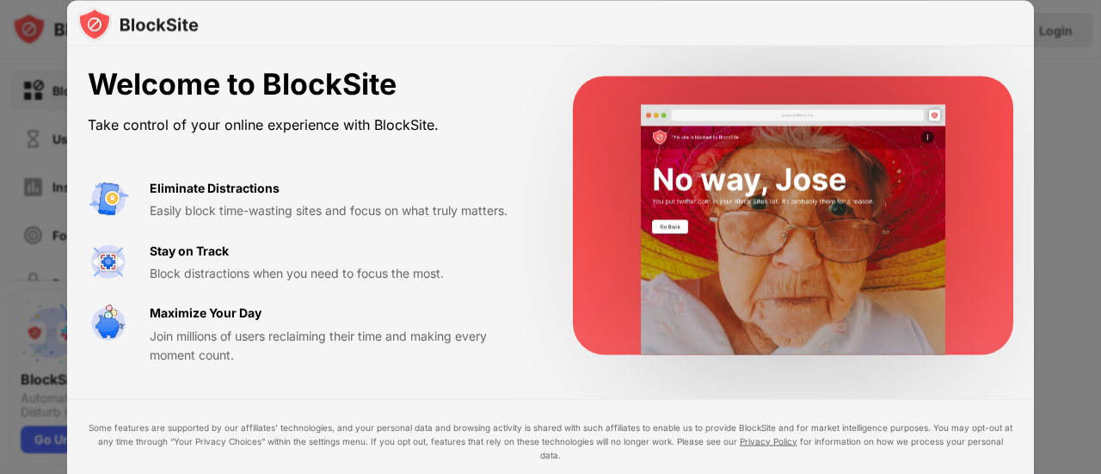
click at [869, 87] on div at bounding box center [793, 216] width 440 height 279
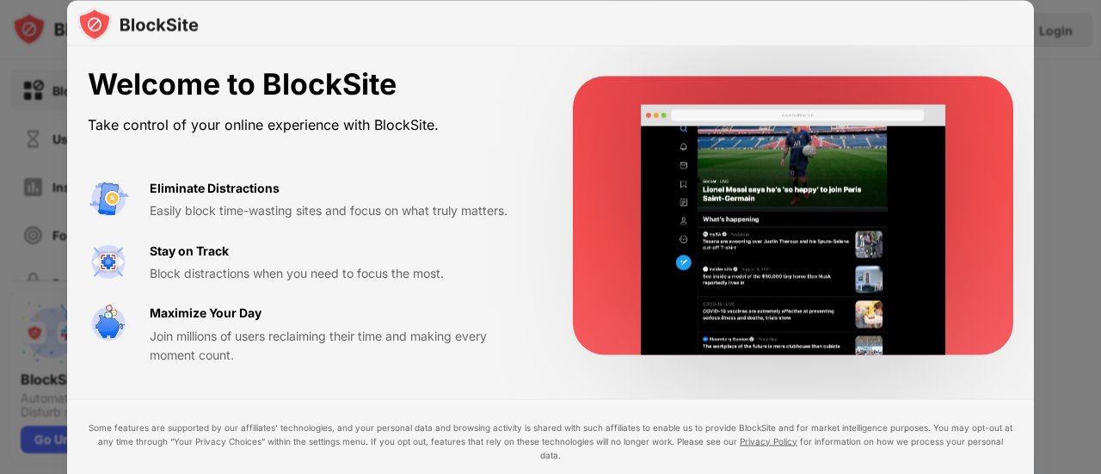
click at [869, 87] on div at bounding box center [793, 216] width 440 height 279
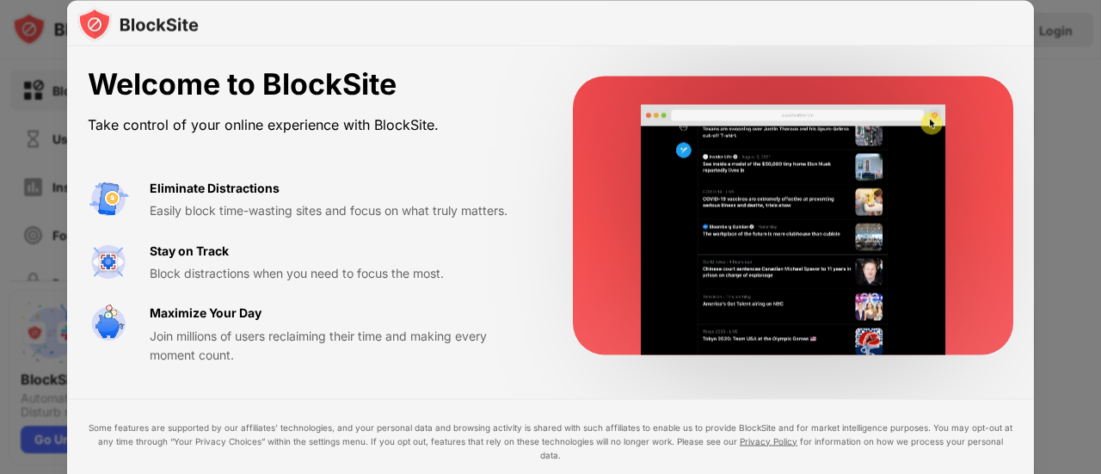
click at [869, 87] on div at bounding box center [793, 216] width 440 height 279
